Goal: Feedback & Contribution: Contribute content

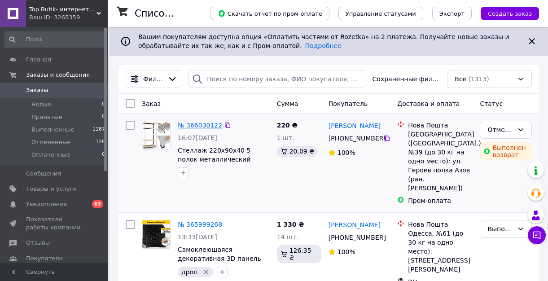
click at [206, 127] on link "№ 366030122" at bounding box center [200, 125] width 44 height 7
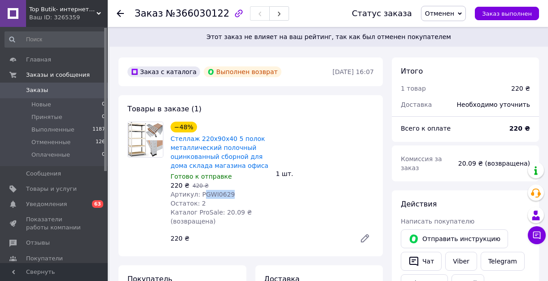
drag, startPoint x: 204, startPoint y: 195, endPoint x: 231, endPoint y: 196, distance: 27.0
click at [231, 196] on div "Артикул: РGWI0629" at bounding box center [219, 194] width 98 height 9
copy span "GWI0629"
drag, startPoint x: 200, startPoint y: 193, endPoint x: 242, endPoint y: 194, distance: 42.2
click at [242, 194] on div "Артикул: РGWI0629" at bounding box center [219, 194] width 98 height 9
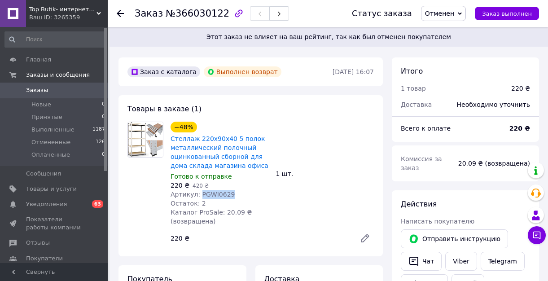
copy span "РGWI0629"
click at [121, 18] on div at bounding box center [126, 13] width 18 height 27
click at [121, 16] on icon at bounding box center [120, 13] width 7 height 7
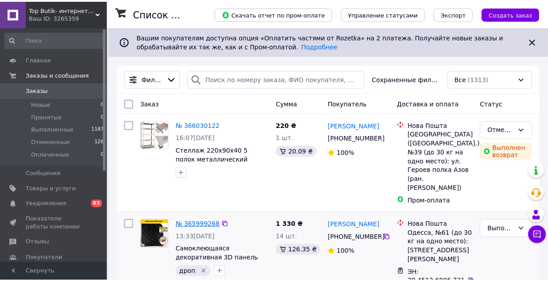
scroll to position [64, 0]
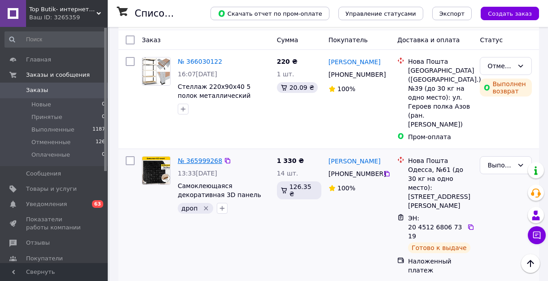
click at [205, 157] on link "№ 365999268" at bounding box center [200, 160] width 44 height 7
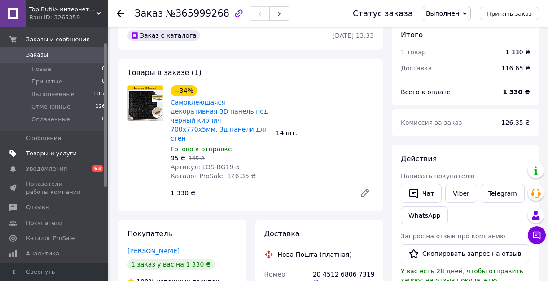
scroll to position [53, 0]
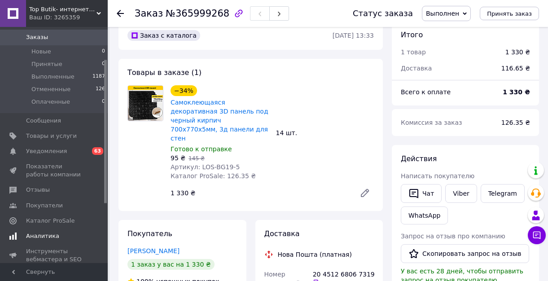
click at [59, 239] on span "Аналитика" at bounding box center [54, 236] width 57 height 8
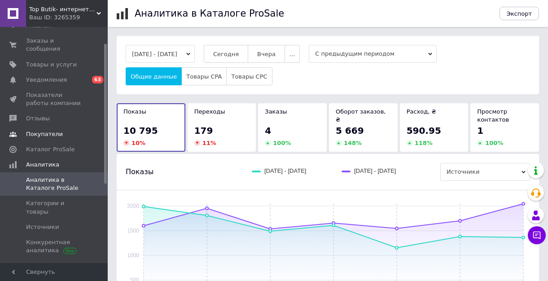
scroll to position [24, 0]
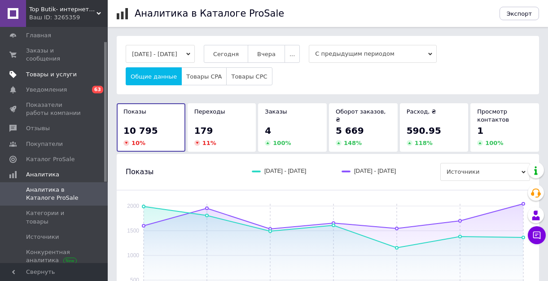
click at [48, 77] on span "Товары и услуги" at bounding box center [51, 74] width 51 height 8
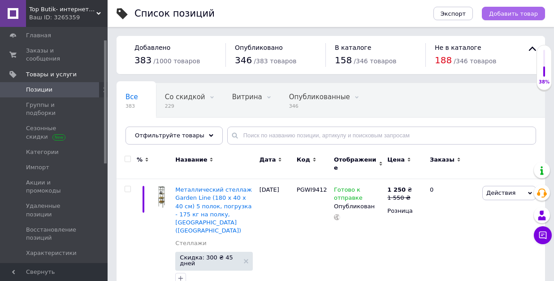
click at [501, 15] on span "Добавить товар" at bounding box center [513, 13] width 49 height 7
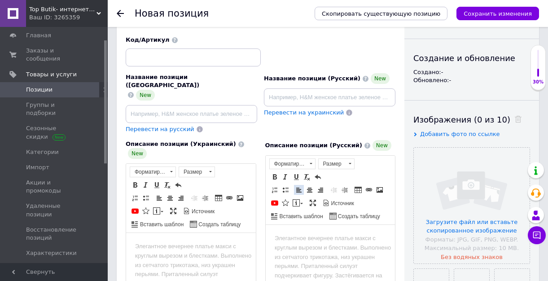
scroll to position [77, 0]
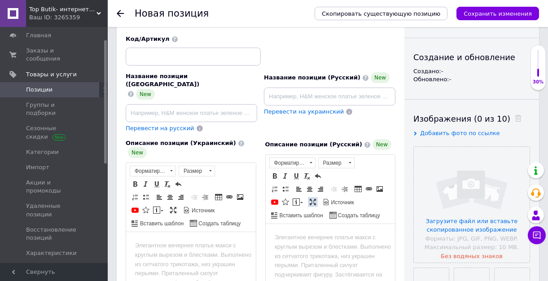
click at [315, 198] on span at bounding box center [312, 201] width 7 height 7
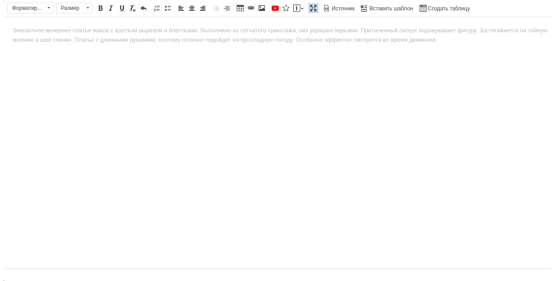
scroll to position [0, 0]
click at [343, 13] on span "Источник" at bounding box center [335, 8] width 35 height 11
click at [342, 8] on span "Источник" at bounding box center [339, 9] width 24 height 8
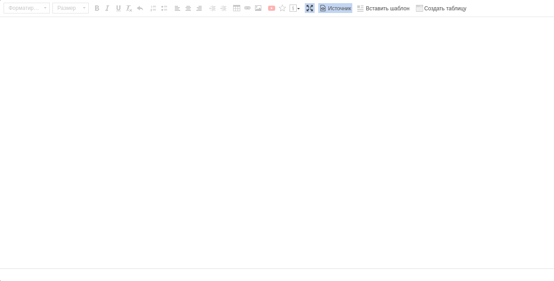
click at [203, 71] on textarea "Визуальный текстовый редактор, 0236E538-4F6C-4E7B-AF04-3EC7E6E3280B" at bounding box center [277, 142] width 554 height 251
click at [192, 44] on textarea "Визуальный текстовый редактор, 0236E538-4F6C-4E7B-AF04-3EC7E6E3280B" at bounding box center [277, 142] width 554 height 251
click at [335, 8] on span "Источник" at bounding box center [339, 9] width 24 height 8
click at [129, 22] on html at bounding box center [277, 30] width 554 height 27
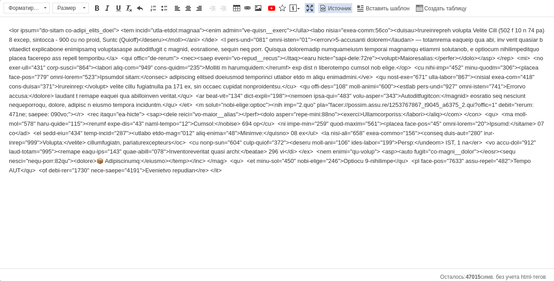
click at [341, 9] on span "Источник" at bounding box center [339, 9] width 24 height 8
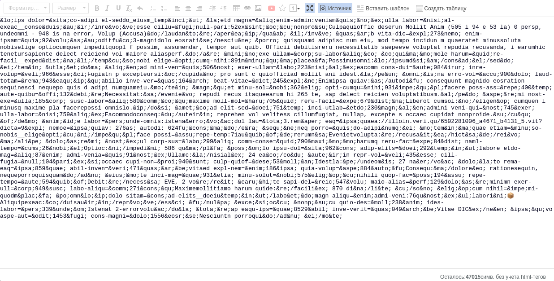
click at [343, 8] on span "Источник" at bounding box center [339, 9] width 24 height 8
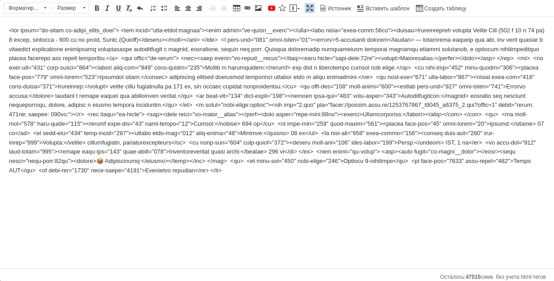
drag, startPoint x: 428, startPoint y: 221, endPoint x: 437, endPoint y: 207, distance: 16.7
click at [428, 184] on html at bounding box center [277, 100] width 554 height 167
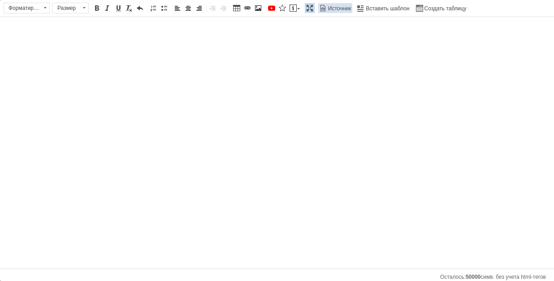
click at [345, 9] on span "Источник" at bounding box center [339, 9] width 24 height 8
click at [227, 46] on textarea "Визуальный текстовый редактор, 0236E538-4F6C-4E7B-AF04-3EC7E6E3280B" at bounding box center [277, 142] width 554 height 251
paste textarea "<lor ipsum="do-sitam co-adipi_elits_doei"> <tem incid="utla-etdol:magnaa"><enim…"
type textarea "<lor ipsum="do-sitam co-adipi_elits_doei"> <tem incid="utla-etdol:magnaa"><enim…"
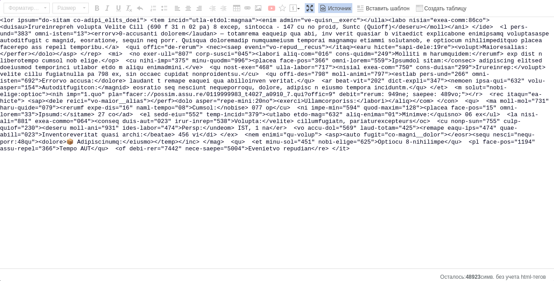
click at [340, 7] on span "Источник" at bounding box center [339, 9] width 24 height 8
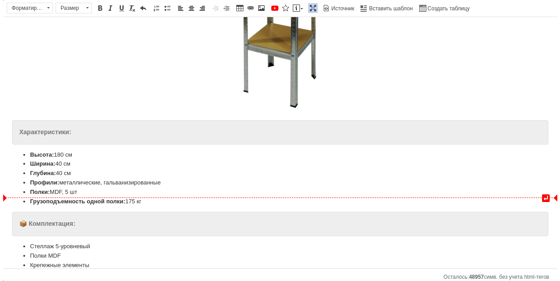
scroll to position [324, 0]
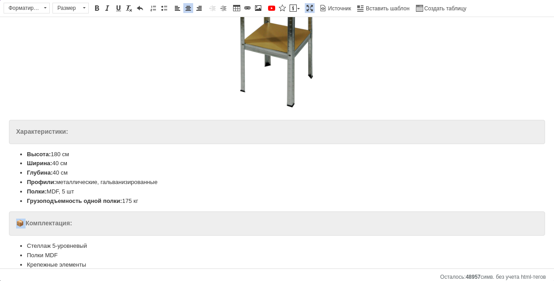
drag, startPoint x: 25, startPoint y: 214, endPoint x: 19, endPoint y: 214, distance: 6.3
click at [19, 219] on strong "📦 Комплектация:" at bounding box center [44, 222] width 56 height 7
drag, startPoint x: 15, startPoint y: 214, endPoint x: 61, endPoint y: 196, distance: 49.7
click at [67, 214] on div "Комплектация:" at bounding box center [277, 223] width 537 height 24
click at [182, 187] on li "Полки: MDF, 5 шт" at bounding box center [277, 191] width 501 height 9
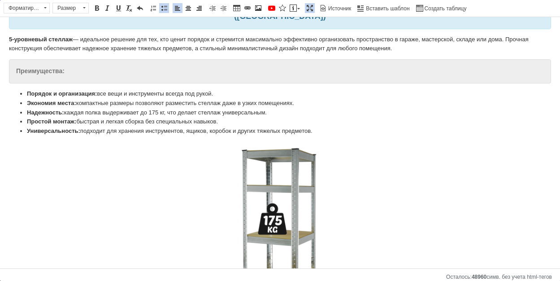
scroll to position [109, 0]
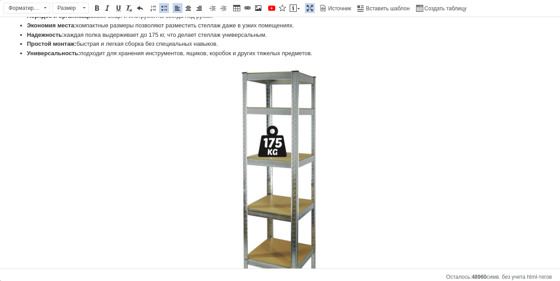
click at [291, 160] on img "Визуальный текстовый редактор, 0236E538-4F6C-4E7B-AF04-3EC7E6E3280B" at bounding box center [280, 195] width 221 height 262
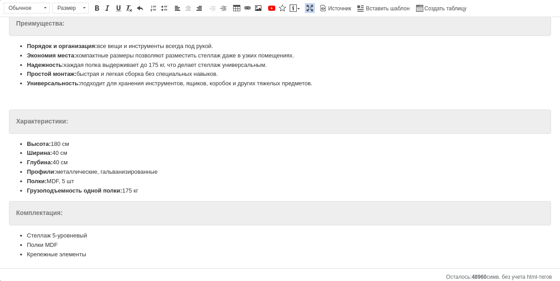
scroll to position [69, 0]
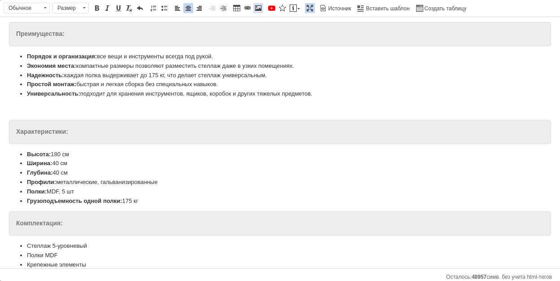
click at [258, 6] on span at bounding box center [258, 7] width 7 height 7
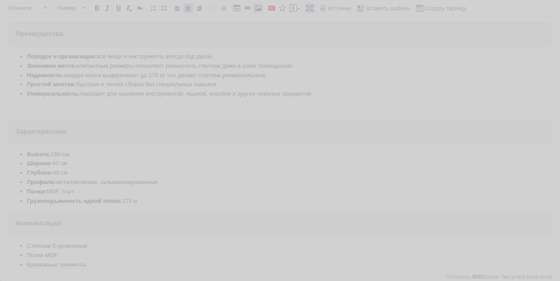
select select
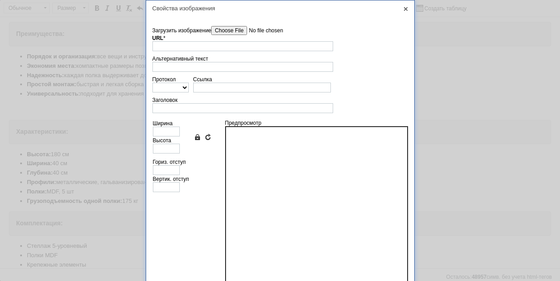
click at [240, 31] on input"] "Загрузить изображение" at bounding box center [262, 30] width 102 height 9
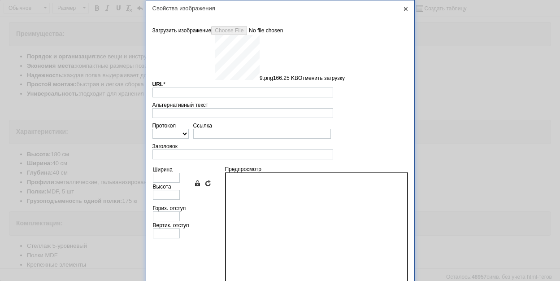
type input "[URL][DOMAIN_NAME]"
type input "613"
type input "615"
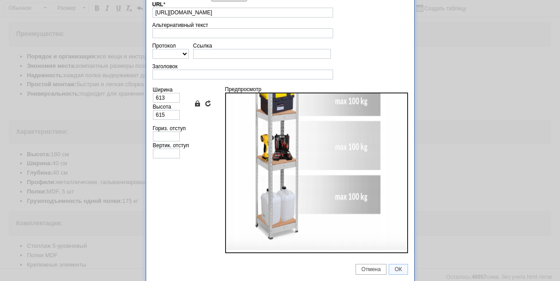
scroll to position [34, 0]
click at [398, 271] on span "ОК" at bounding box center [398, 269] width 18 height 6
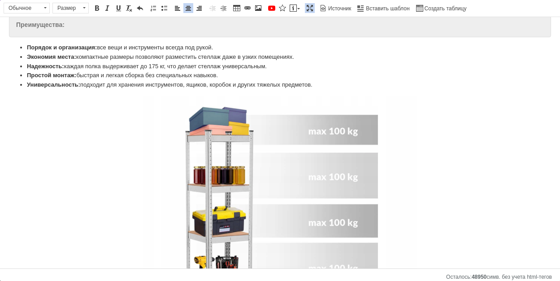
scroll to position [70, 0]
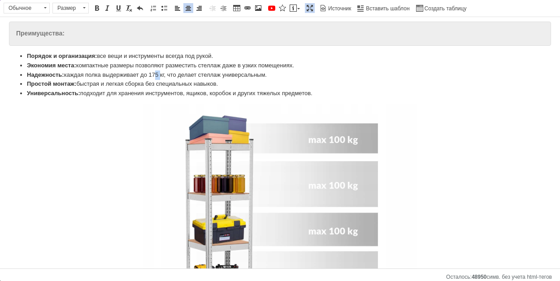
drag, startPoint x: 159, startPoint y: 62, endPoint x: 164, endPoint y: 64, distance: 5.7
click at [164, 70] on li "Надежность: каждая полка выдерживает до 175 кг, что делает стеллаж универсальны…" at bounding box center [280, 74] width 506 height 9
click at [424, 104] on p "​​​​​​​" at bounding box center [280, 243] width 542 height 279
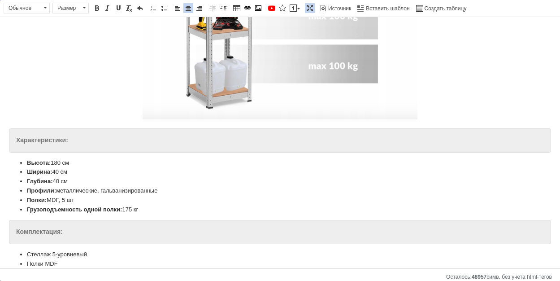
scroll to position [332, 0]
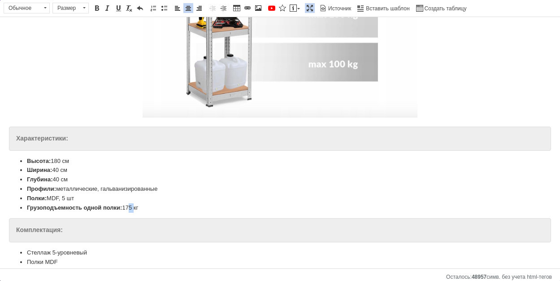
drag, startPoint x: 129, startPoint y: 197, endPoint x: 135, endPoint y: 198, distance: 5.5
click at [135, 203] on li "Грузоподъемность одной полки: 175 кг" at bounding box center [280, 207] width 506 height 9
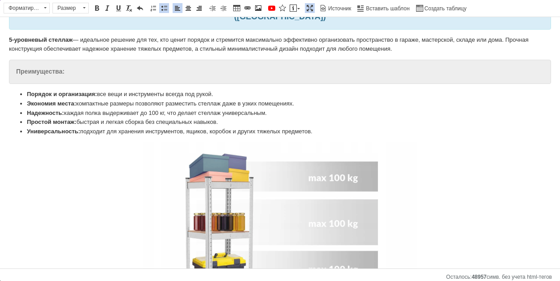
scroll to position [0, 0]
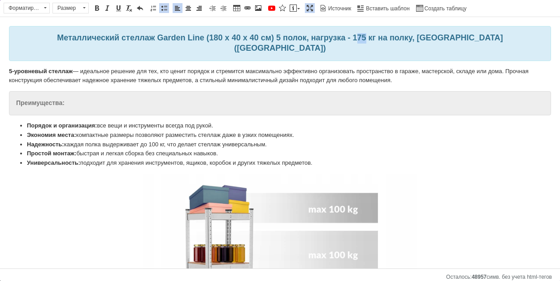
drag, startPoint x: 373, startPoint y: 37, endPoint x: 366, endPoint y: 37, distance: 7.6
click at [366, 37] on strong "Металлический стеллаж Garden Line (180 х 40 х 40 см) 5 полок, нагрузка - 175 кг…" at bounding box center [280, 42] width 446 height 19
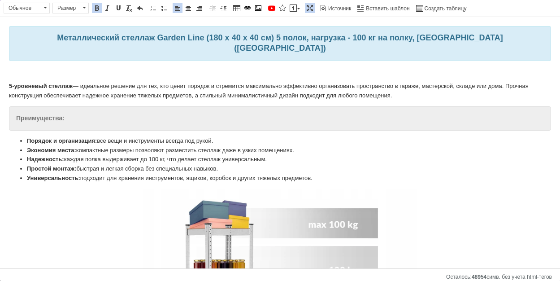
click at [189, 11] on span at bounding box center [188, 7] width 7 height 7
click at [262, 9] on link "Изображение" at bounding box center [258, 8] width 10 height 10
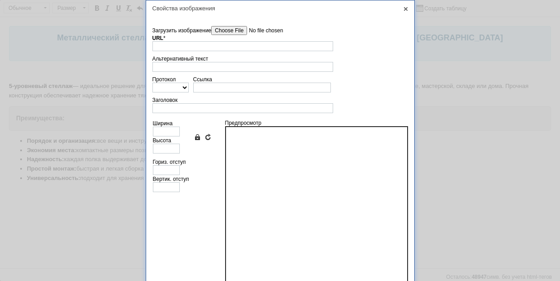
click at [230, 32] on input"] "Загрузить изображение" at bounding box center [262, 30] width 102 height 9
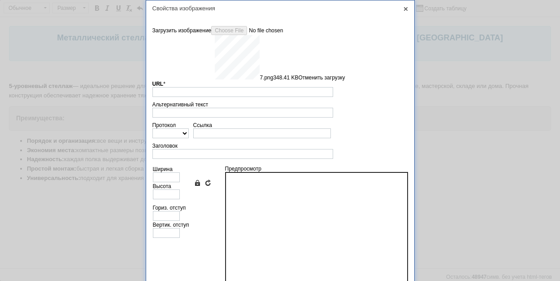
type input "[URL][DOMAIN_NAME]"
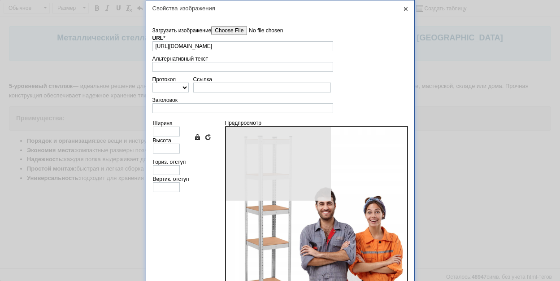
type input "615"
type input "614"
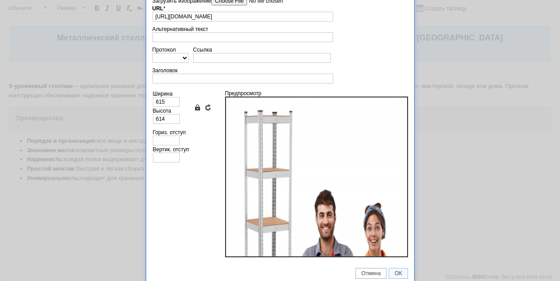
scroll to position [34, 0]
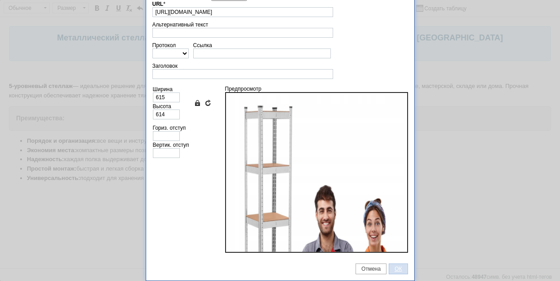
click at [397, 268] on span "ОК" at bounding box center [398, 269] width 18 height 6
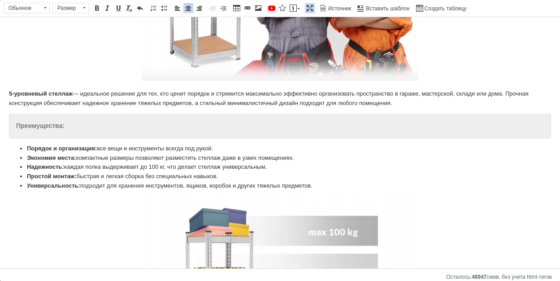
scroll to position [276, 0]
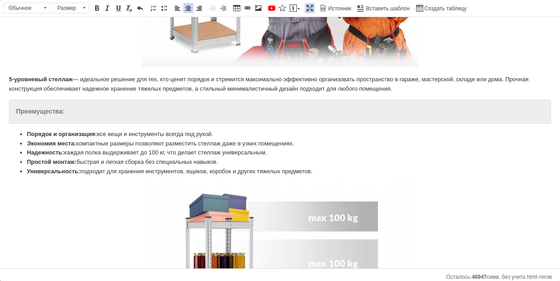
click at [443, 80] on p "5-уровневый стеллаж — идеальное решение для тех, кто ценит порядок и стремится …" at bounding box center [280, 84] width 542 height 19
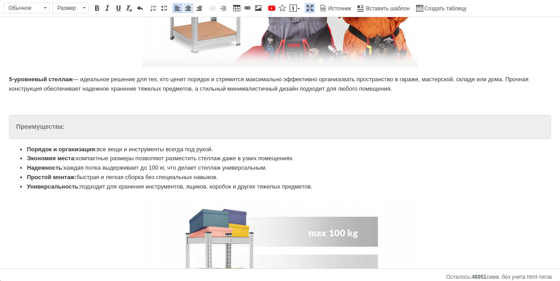
click at [189, 9] on span at bounding box center [188, 7] width 7 height 7
click at [260, 7] on span at bounding box center [258, 7] width 7 height 7
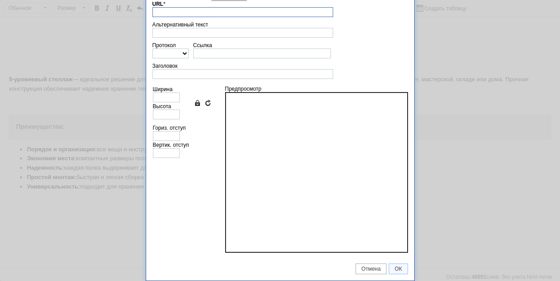
scroll to position [10, 0]
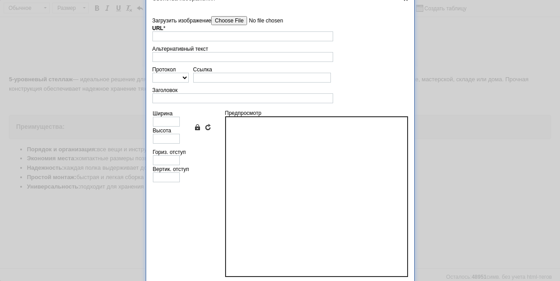
click at [231, 19] on input"] "Загрузить изображение" at bounding box center [262, 20] width 102 height 9
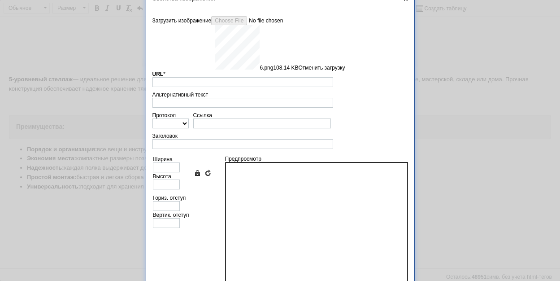
type input "[URL][DOMAIN_NAME]"
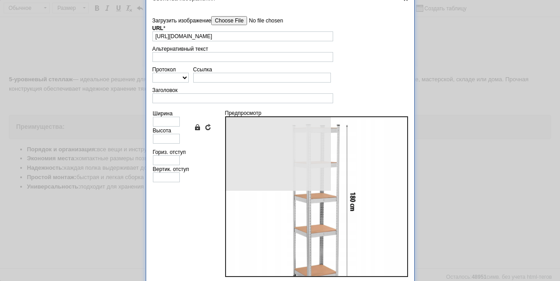
type input "619"
type input "617"
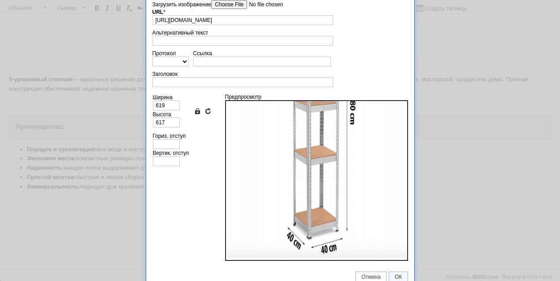
scroll to position [34, 0]
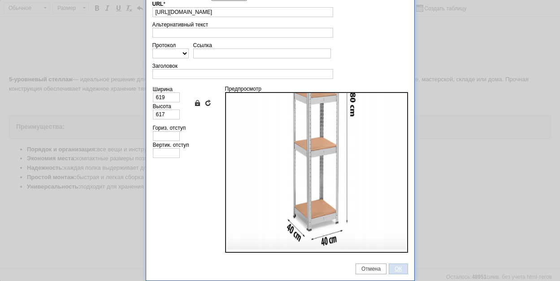
click at [397, 271] on span "ОК" at bounding box center [398, 269] width 18 height 6
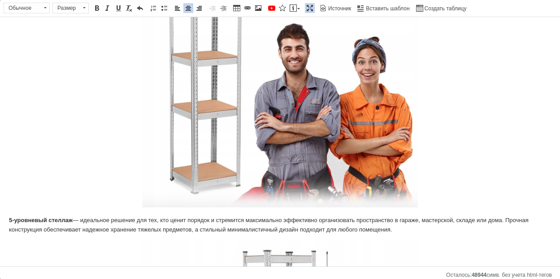
scroll to position [0, 0]
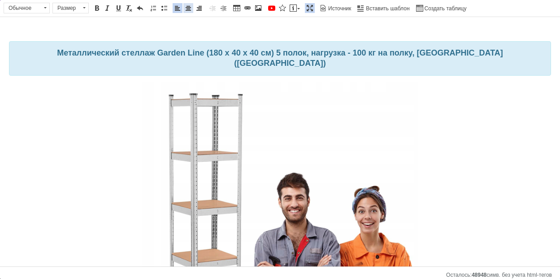
click at [191, 10] on span at bounding box center [188, 7] width 7 height 7
click at [42, 12] on span at bounding box center [45, 8] width 9 height 10
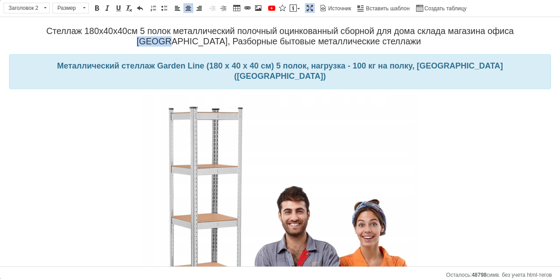
drag, startPoint x: 500, startPoint y: 30, endPoint x: 530, endPoint y: 32, distance: 29.7
click at [530, 32] on h2 "Стеллаж 180х40х40см 5 полок металлический полочный оцинкованный сборной для дом…" at bounding box center [280, 36] width 542 height 21
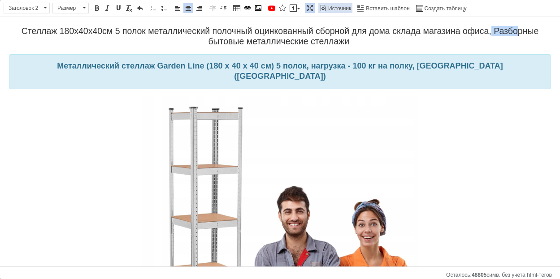
click at [332, 9] on span "Источник" at bounding box center [339, 9] width 24 height 8
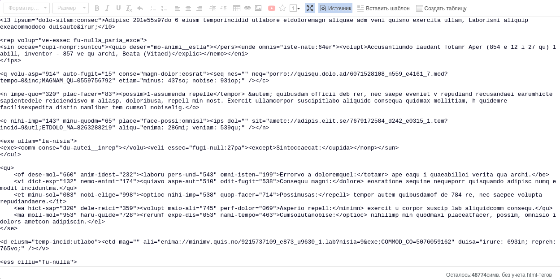
click at [5, 20] on textarea "Визуальный текстовый редактор, 0236E538-4F6C-4E7B-AF04-3EC7E6E3280B" at bounding box center [280, 142] width 560 height 250
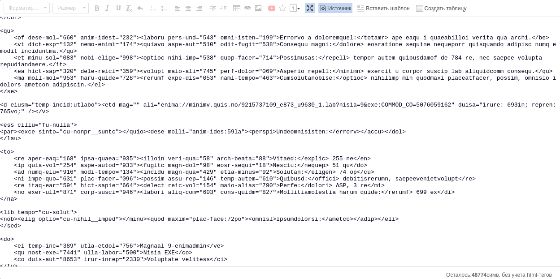
scroll to position [147, 0]
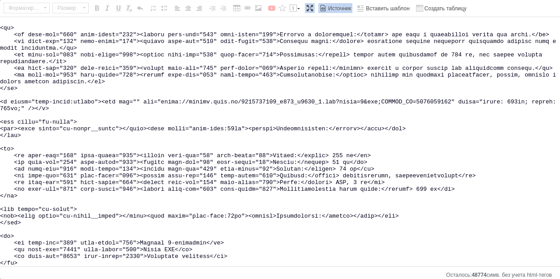
click at [31, 260] on textarea "Визуальный текстовый редактор, 0236E538-4F6C-4E7B-AF04-3EC7E6E3280B" at bounding box center [280, 142] width 560 height 250
click at [338, 8] on span "Источник" at bounding box center [339, 9] width 24 height 8
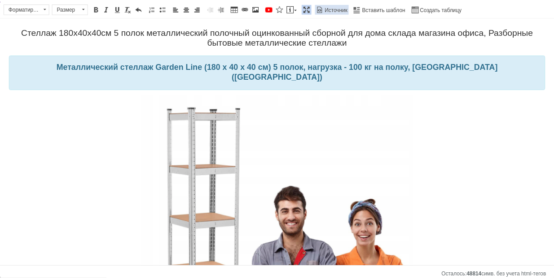
scroll to position [0, 0]
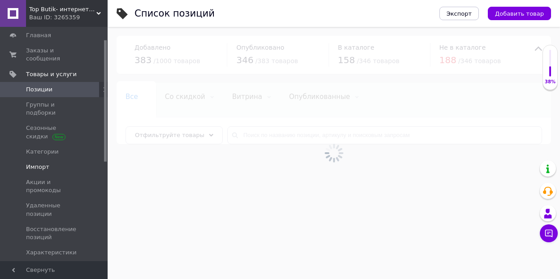
click at [33, 163] on span "Импорт" at bounding box center [37, 167] width 23 height 8
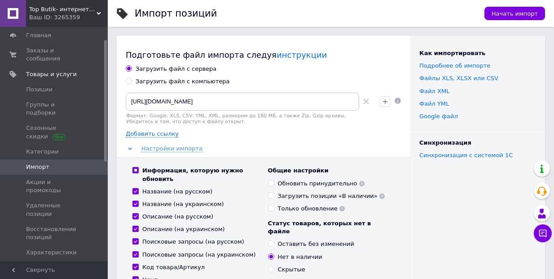
click at [271, 182] on input "Обновить принудительно" at bounding box center [271, 183] width 6 height 6
checkbox input "true"
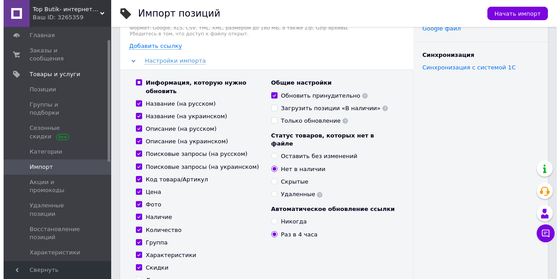
scroll to position [233, 0]
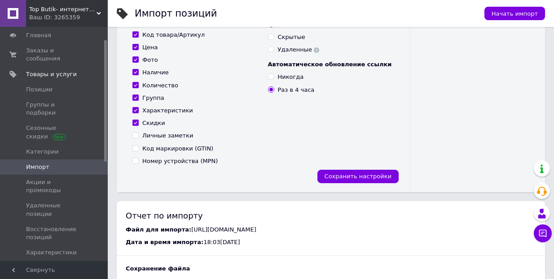
click at [380, 183] on div "Информация, которую нужно обновить Название (на русском) Название (на украинско…" at bounding box center [263, 59] width 293 height 268
click at [381, 178] on span "Сохранить настройки" at bounding box center [357, 176] width 67 height 7
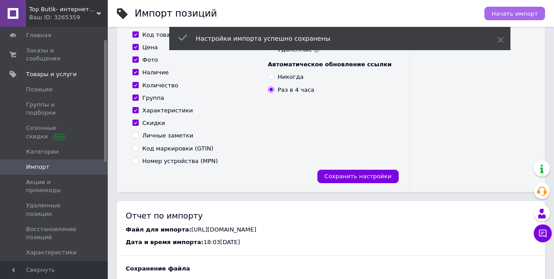
click at [506, 12] on span "Начать импорт" at bounding box center [514, 13] width 46 height 7
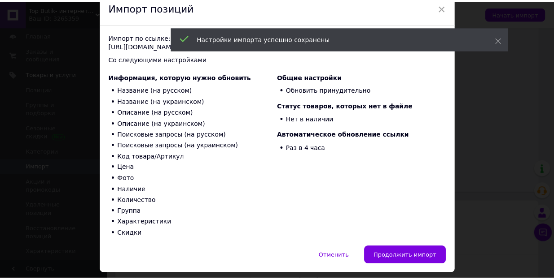
scroll to position [65, 0]
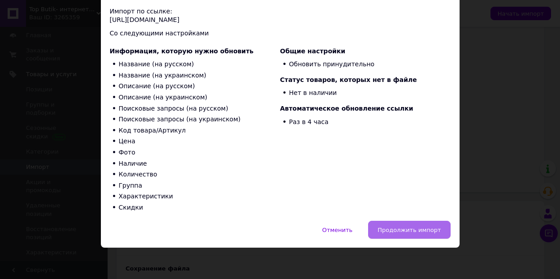
click at [391, 229] on span "Продолжить импорт" at bounding box center [409, 230] width 63 height 7
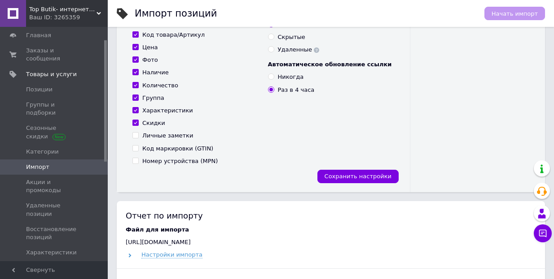
click at [60, 264] on span "Уведомления" at bounding box center [46, 268] width 41 height 8
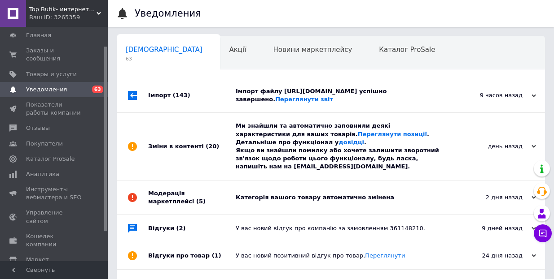
scroll to position [0, 4]
click at [315, 90] on div "Імпорт файлу [URL][DOMAIN_NAME] успішно завершено. Переглянути звіт" at bounding box center [341, 95] width 210 height 16
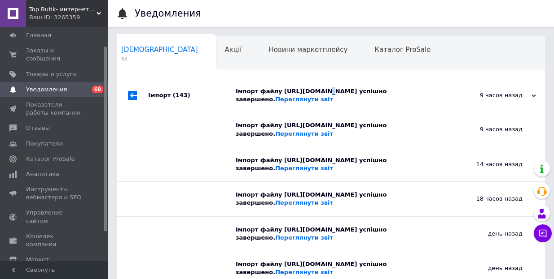
click at [315, 90] on div "Імпорт файлу [URL][DOMAIN_NAME] успішно завершено. Переглянути звіт" at bounding box center [341, 95] width 210 height 16
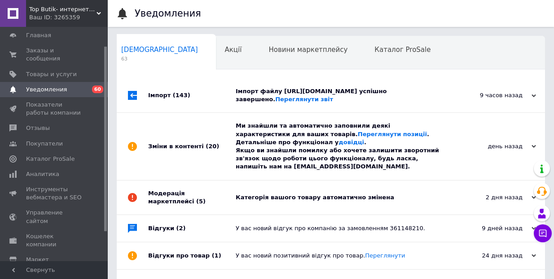
click at [369, 131] on div "Ми знайшли та автоматично заповнили деякі характеристики для ваших товарів. Пер…" at bounding box center [341, 146] width 210 height 49
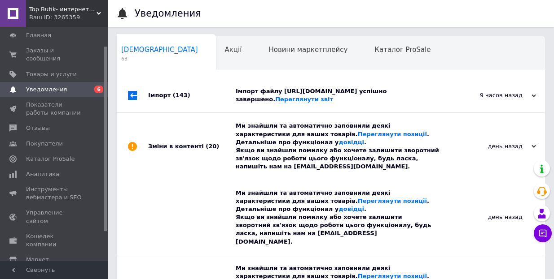
click at [372, 143] on div "Ми знайшли та автоматично заповнили деякі характеристики для ваших товарів. Пер…" at bounding box center [341, 146] width 210 height 49
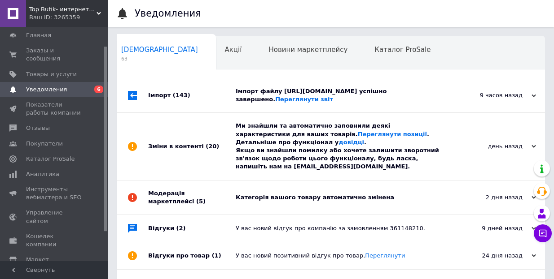
click at [364, 202] on div "Категорія вашого товару автоматично змінена" at bounding box center [341, 198] width 210 height 8
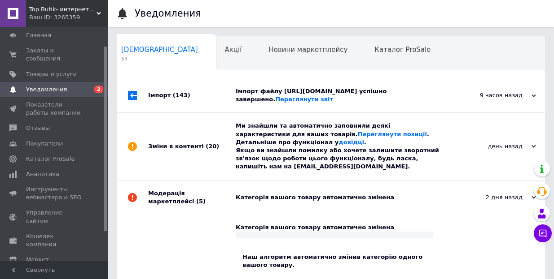
click at [363, 202] on div "Категорія вашого товару автоматично змінена" at bounding box center [341, 198] width 210 height 8
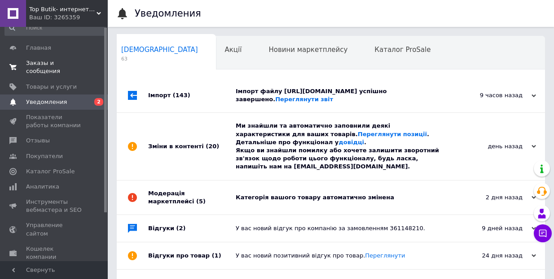
scroll to position [0, 0]
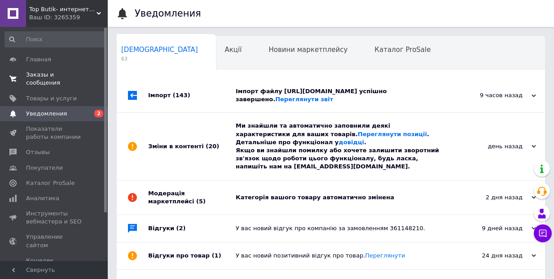
click at [49, 75] on span "Заказы и сообщения" at bounding box center [54, 79] width 57 height 16
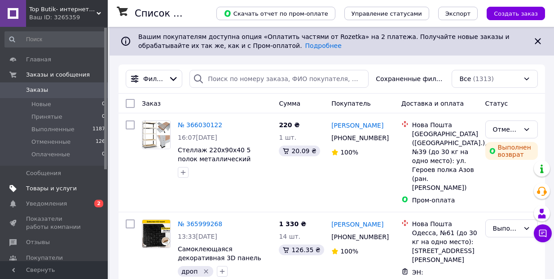
click at [38, 191] on span "Товары и услуги" at bounding box center [51, 189] width 51 height 8
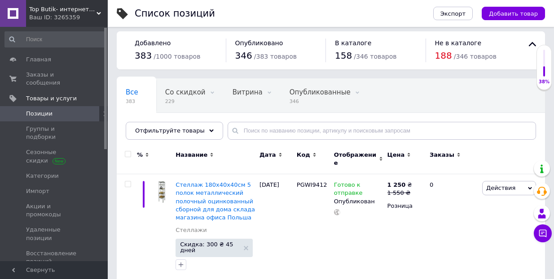
scroll to position [47, 0]
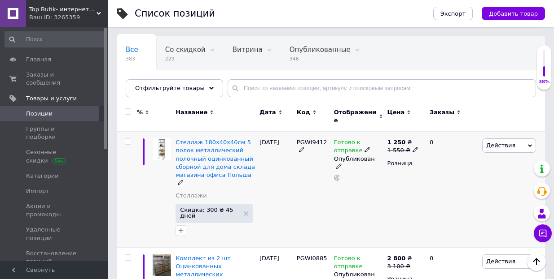
click at [530, 144] on icon at bounding box center [530, 146] width 4 height 4
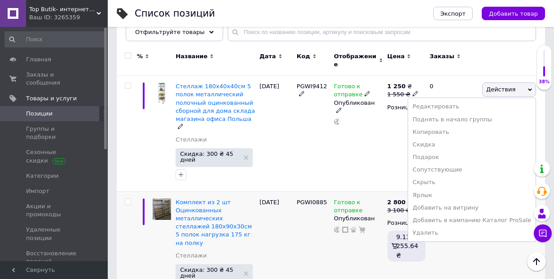
scroll to position [166, 0]
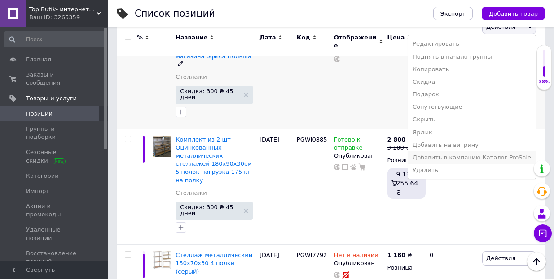
click at [467, 155] on li "Добавить в кампанию Каталог ProSale" at bounding box center [471, 158] width 127 height 13
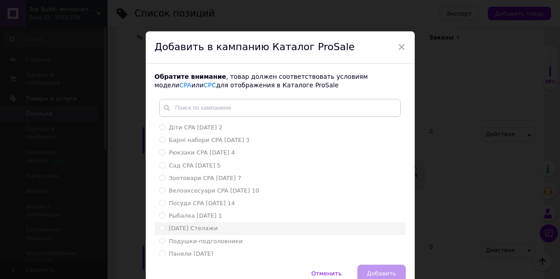
click at [185, 229] on span "[DATE] Стелажи" at bounding box center [193, 228] width 49 height 7
click at [165, 229] on input "[DATE] Стелажи" at bounding box center [162, 228] width 6 height 6
radio input "true"
click at [376, 272] on span "Добавить" at bounding box center [381, 274] width 29 height 7
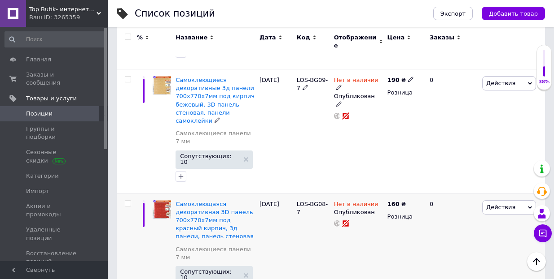
scroll to position [529, 0]
